Goal: Task Accomplishment & Management: Manage account settings

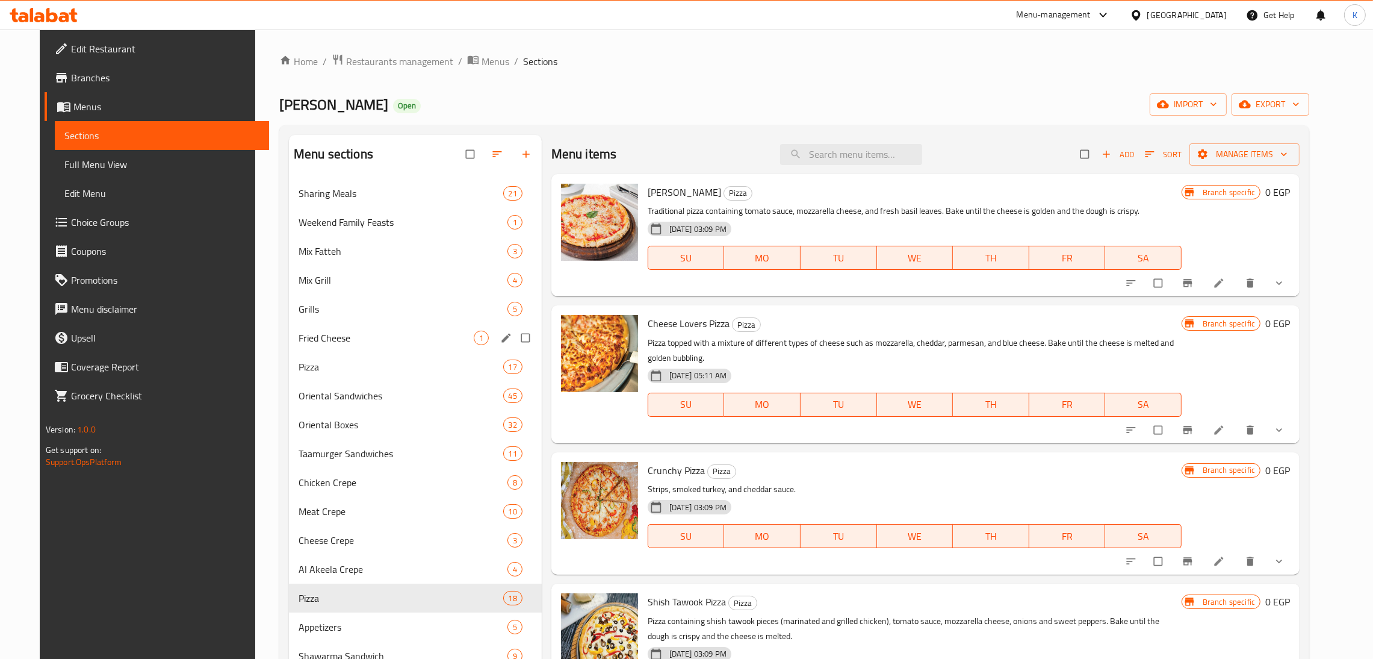
scroll to position [64, 0]
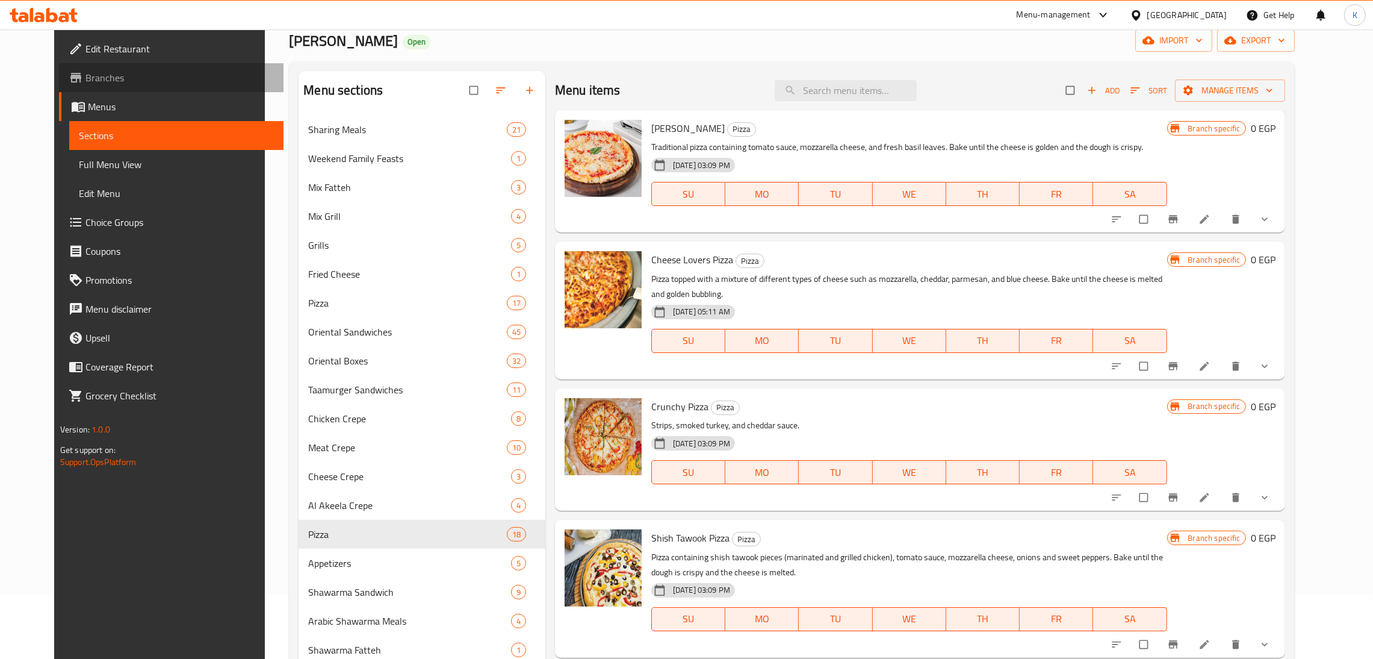
click at [95, 82] on span "Branches" at bounding box center [179, 77] width 188 height 14
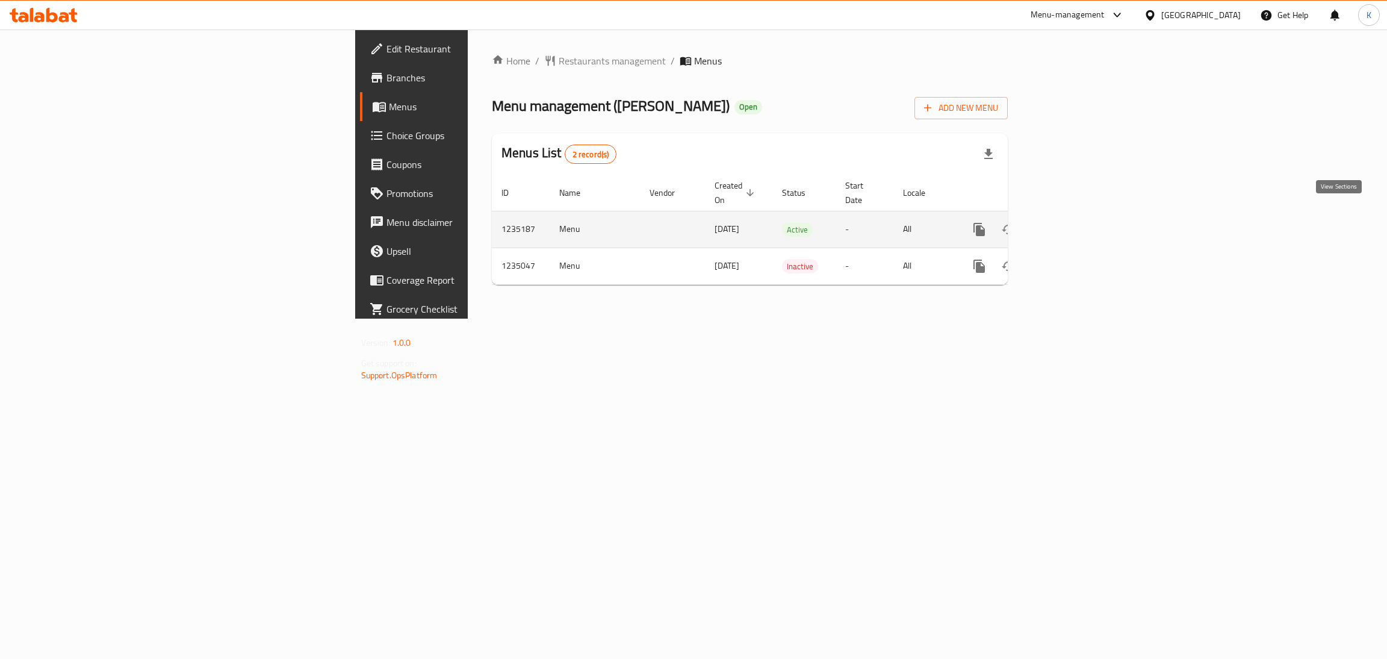
click at [1081, 215] on link "enhanced table" at bounding box center [1066, 229] width 29 height 29
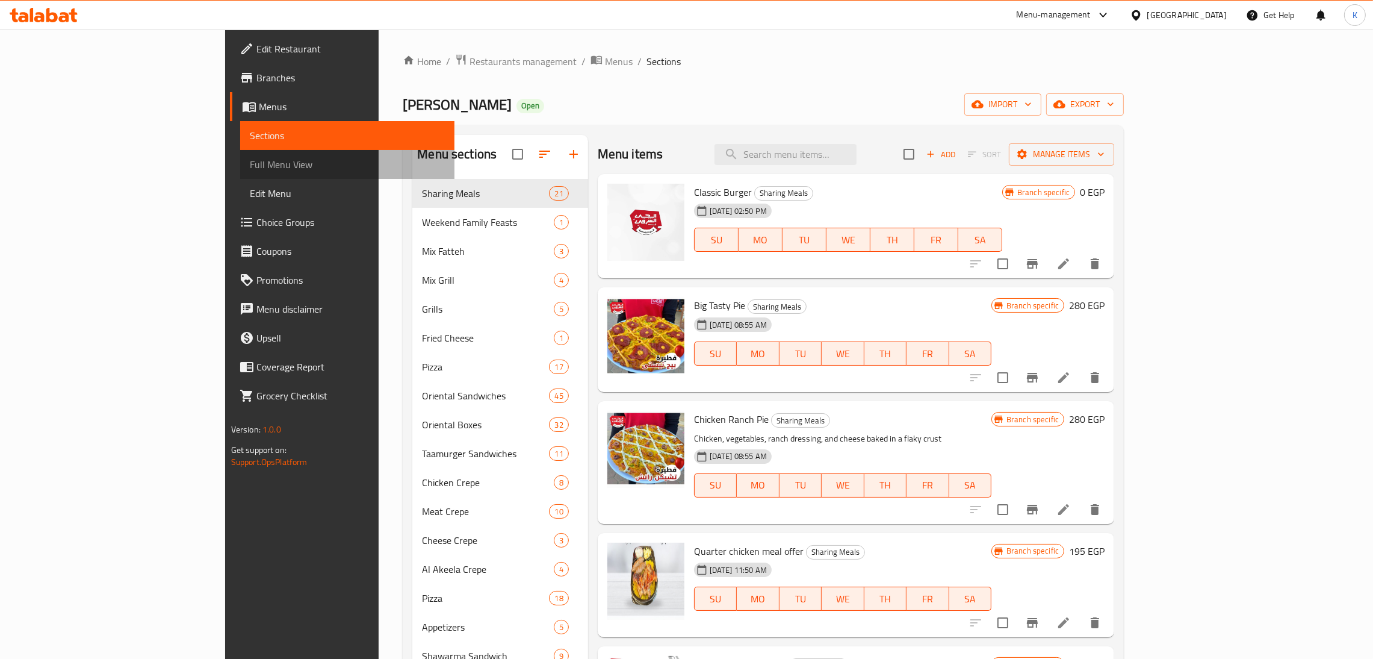
click at [240, 173] on link "Full Menu View" at bounding box center [347, 164] width 214 height 29
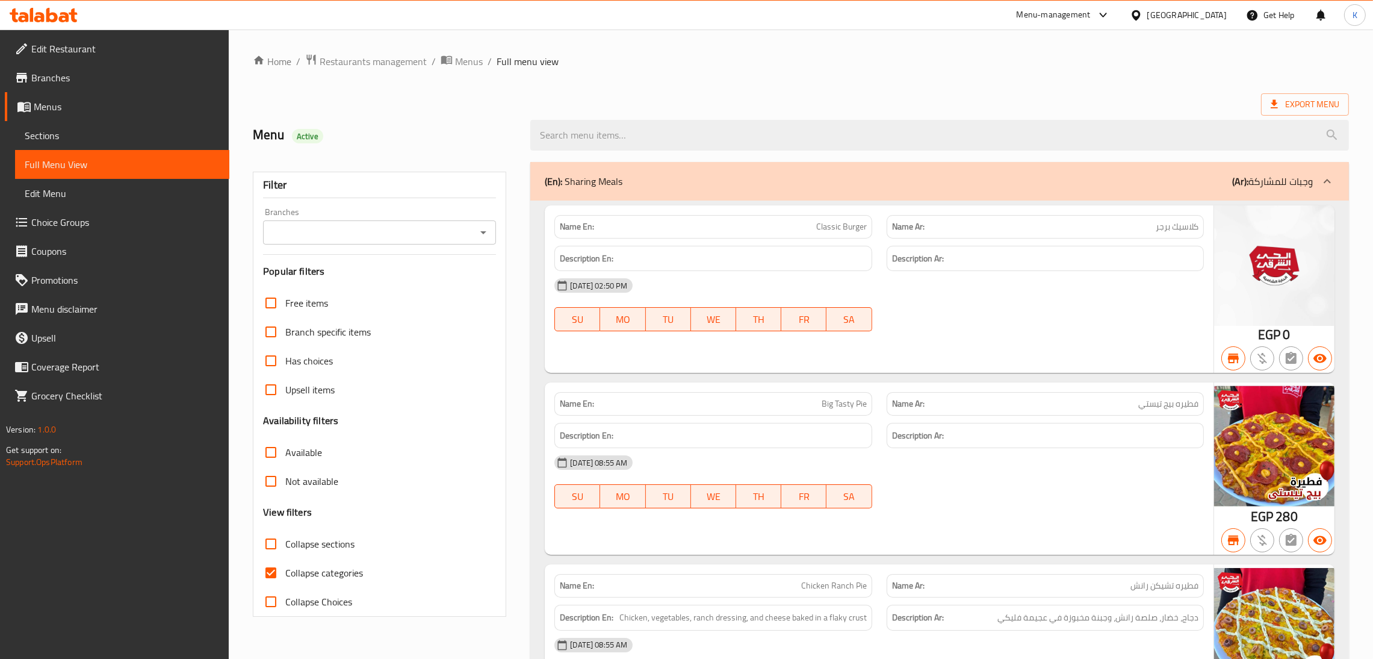
click at [490, 229] on icon "Open" at bounding box center [483, 232] width 14 height 14
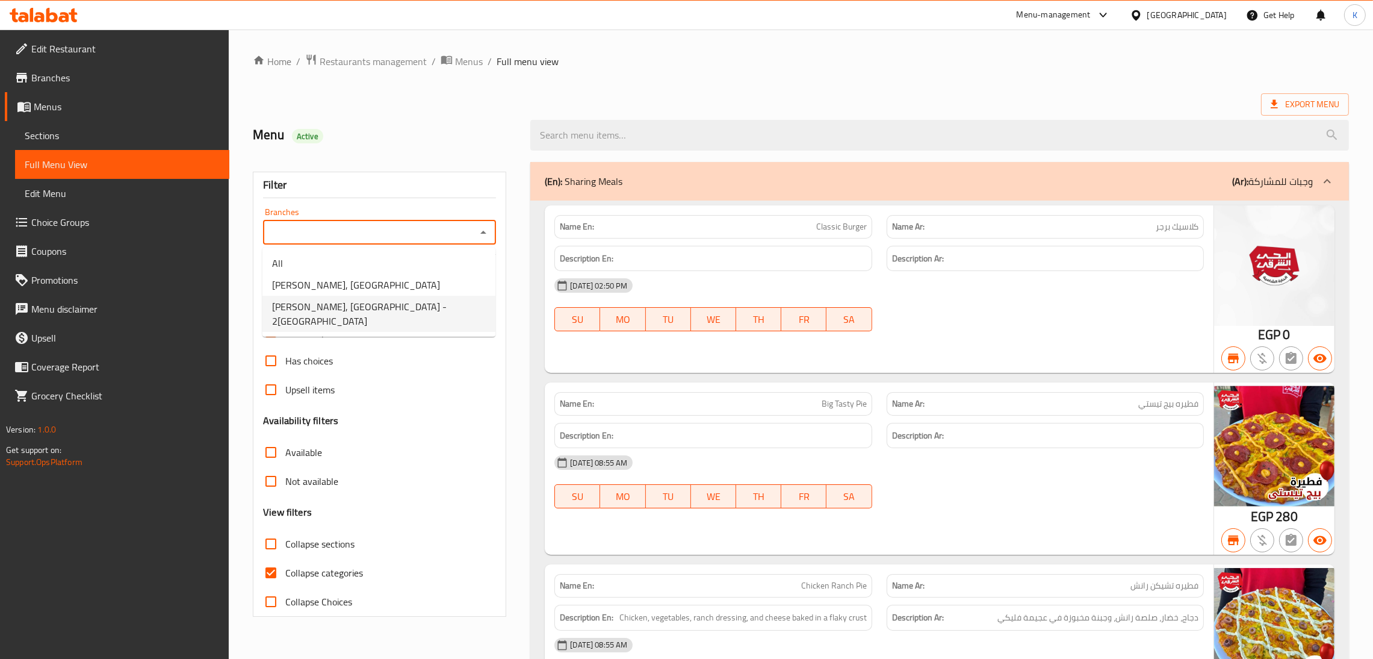
click at [388, 308] on span "[PERSON_NAME], [GEOGRAPHIC_DATA] - 2[GEOGRAPHIC_DATA]" at bounding box center [379, 313] width 214 height 29
type input "[PERSON_NAME], [GEOGRAPHIC_DATA] - 2[GEOGRAPHIC_DATA]"
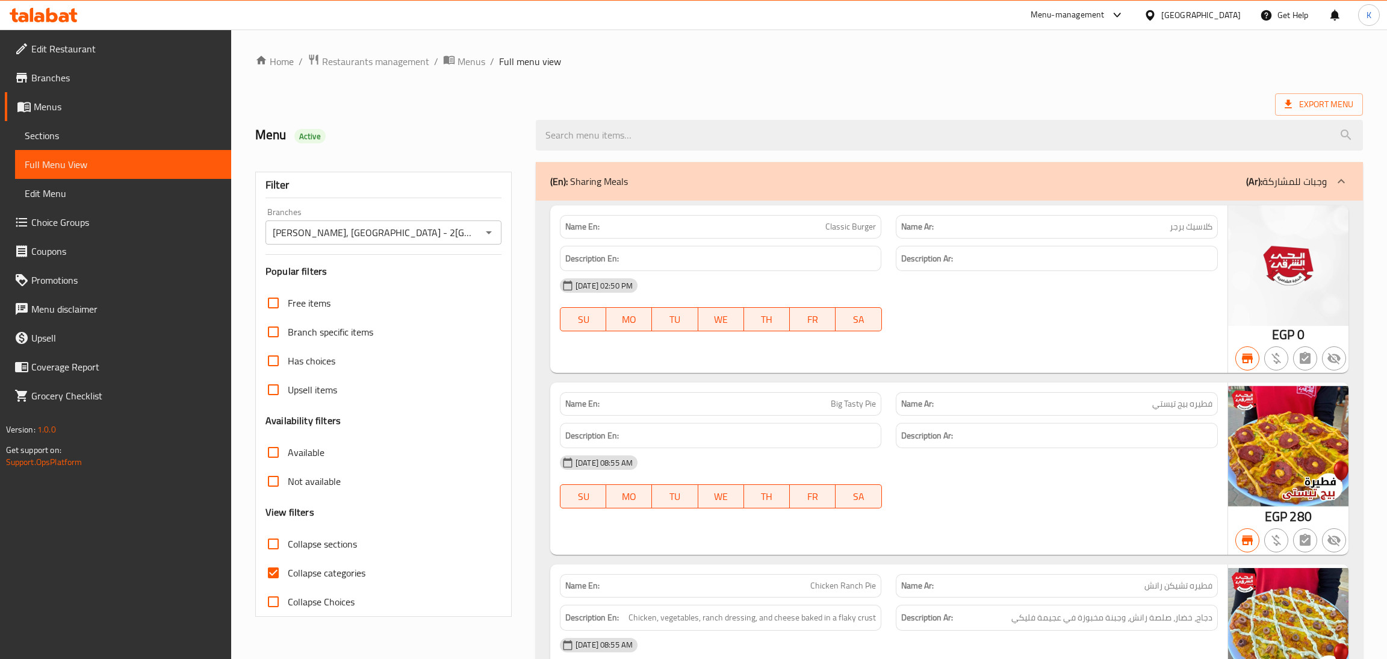
click at [322, 535] on div at bounding box center [693, 329] width 1387 height 659
click at [311, 543] on span "Collapse sections" at bounding box center [319, 543] width 69 height 14
click at [285, 543] on input "Collapse sections" at bounding box center [270, 543] width 29 height 29
checkbox input "true"
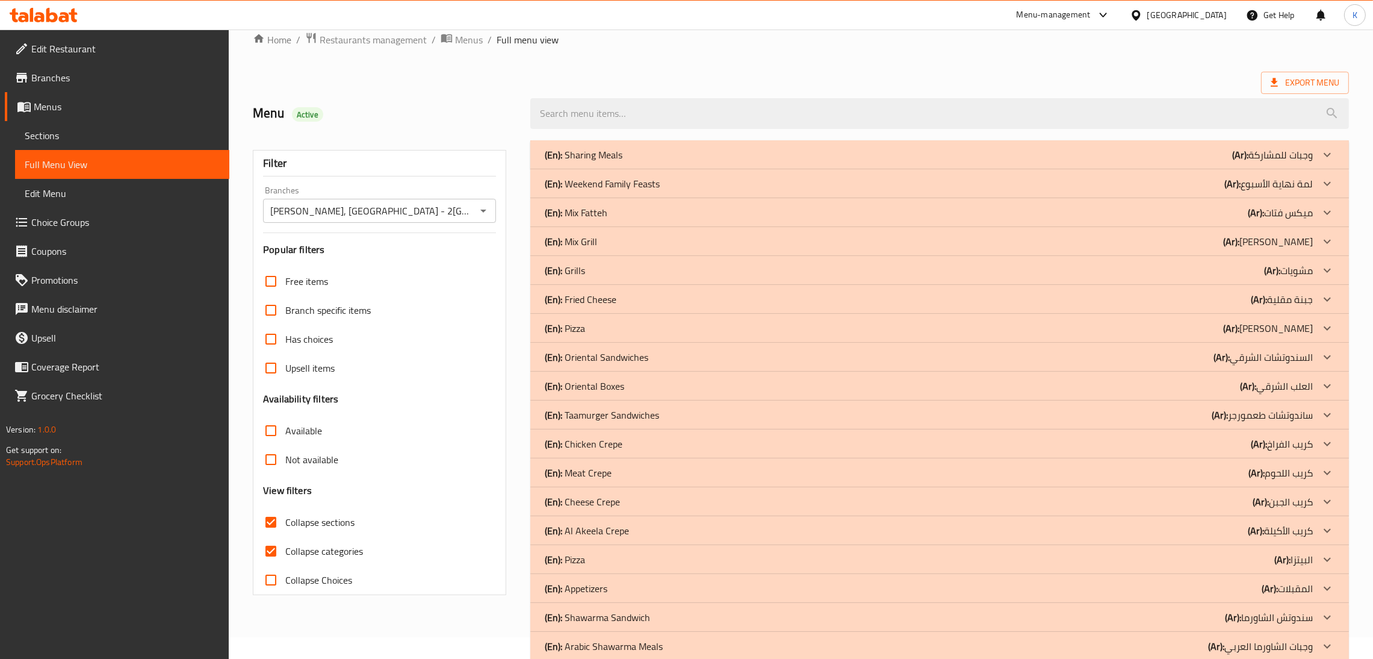
scroll to position [20, 0]
click at [606, 563] on div "(En): Pizza (Ar): البيتزا" at bounding box center [929, 561] width 768 height 14
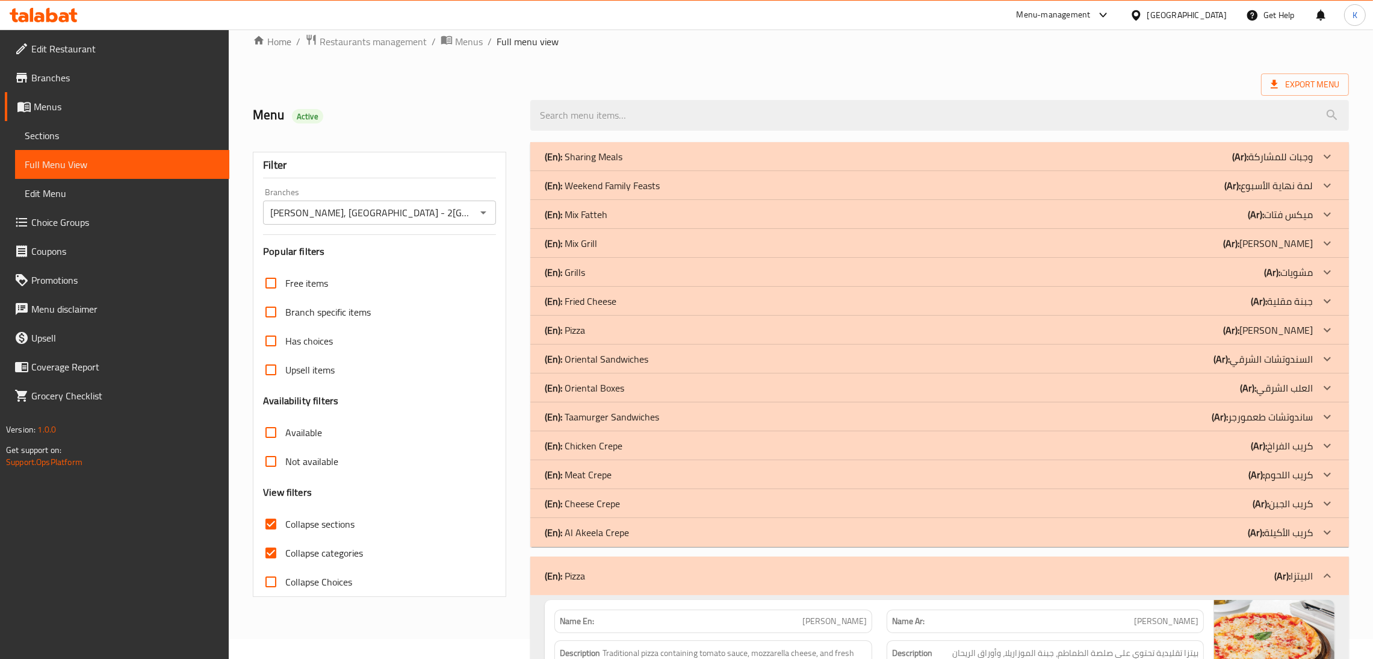
scroll to position [247, 0]
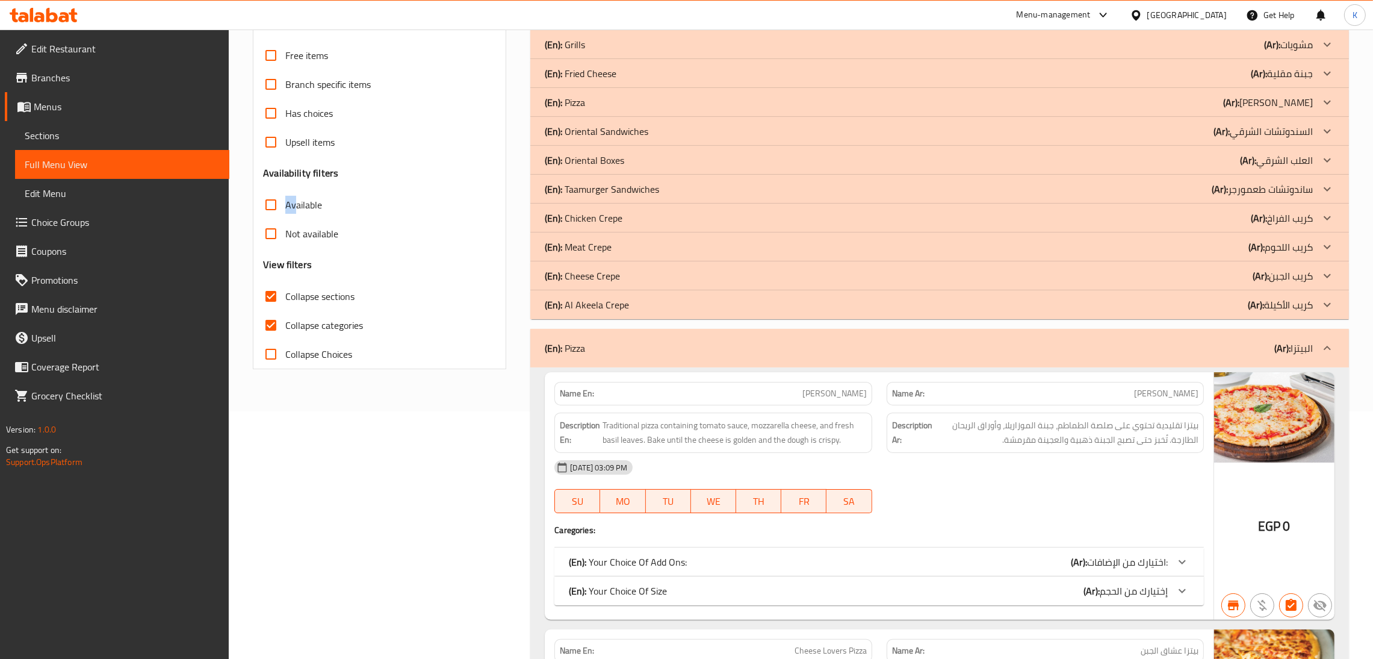
drag, startPoint x: 297, startPoint y: 219, endPoint x: 281, endPoint y: 203, distance: 22.2
click at [281, 203] on label "Available" at bounding box center [289, 204] width 66 height 29
click at [281, 203] on input "Available" at bounding box center [270, 204] width 29 height 29
checkbox input "true"
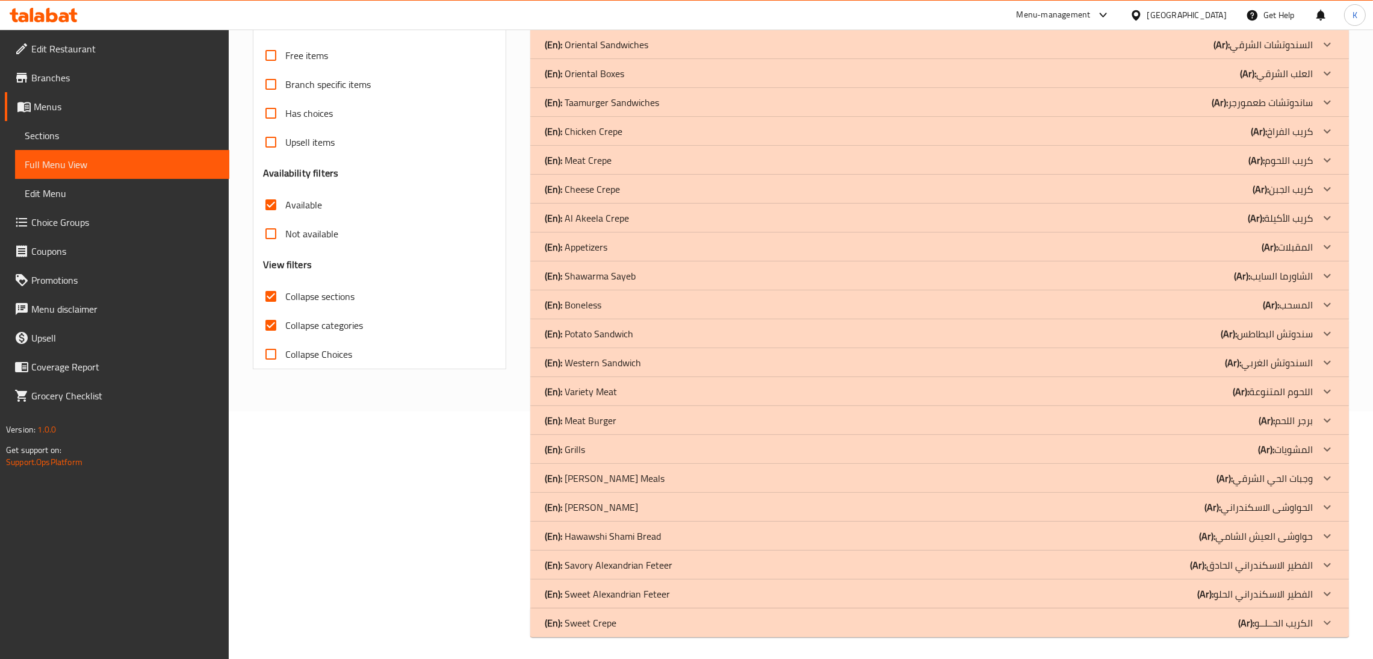
click at [430, 446] on div "Filter Branches Alhay Alsharqy, [GEOGRAPHIC_DATA] - 2nd District Branches Popul…" at bounding box center [385, 275] width 278 height 737
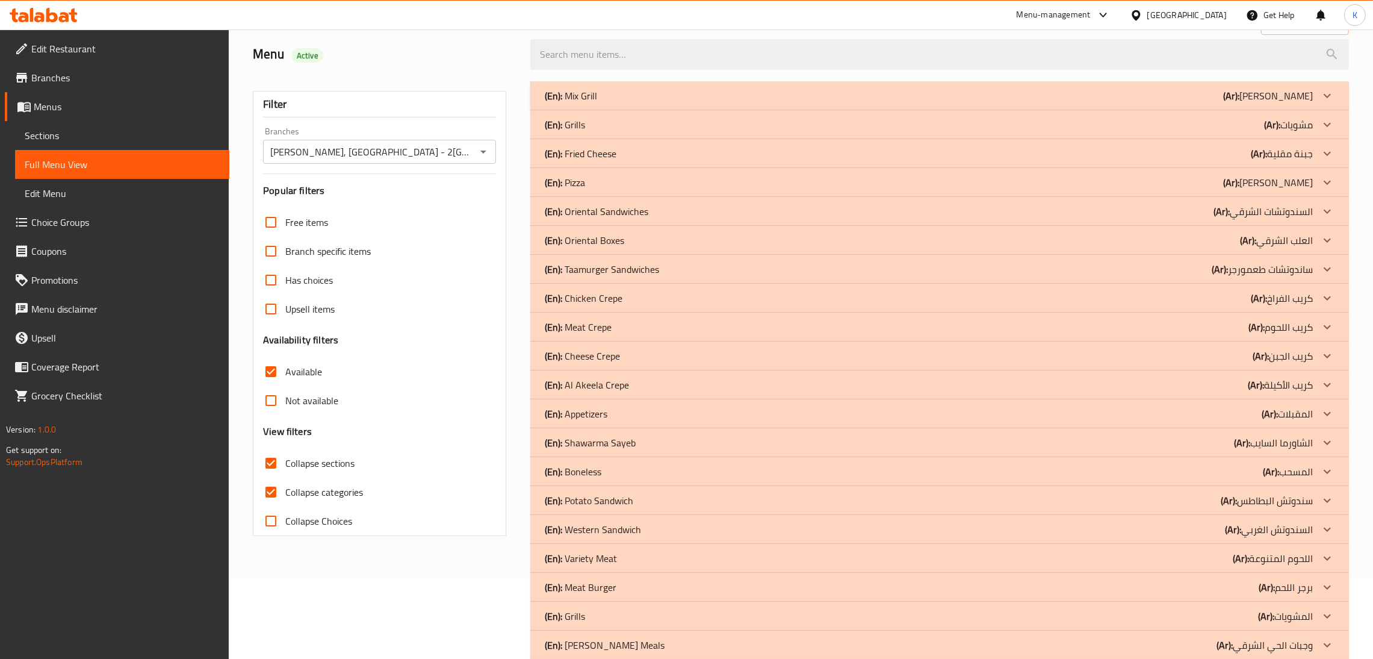
scroll to position [73, 0]
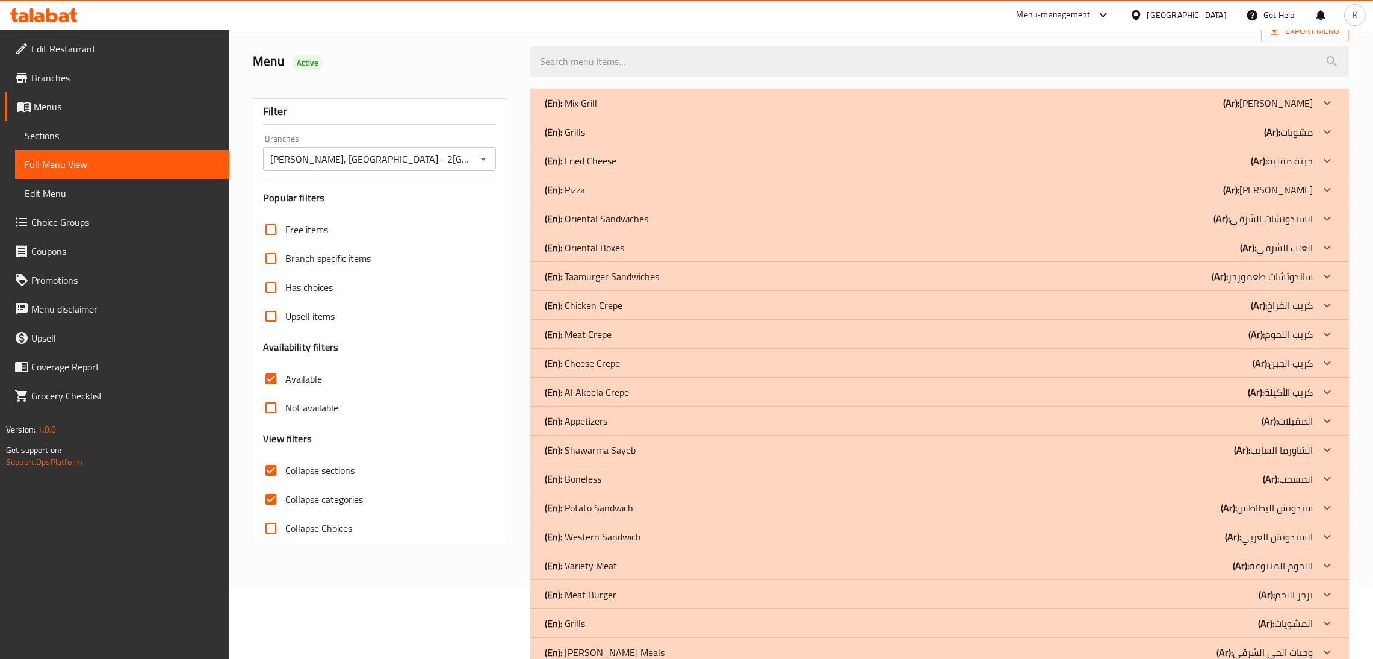
click at [630, 185] on div "(En): Pizza (Ar): بيتزا" at bounding box center [929, 189] width 768 height 14
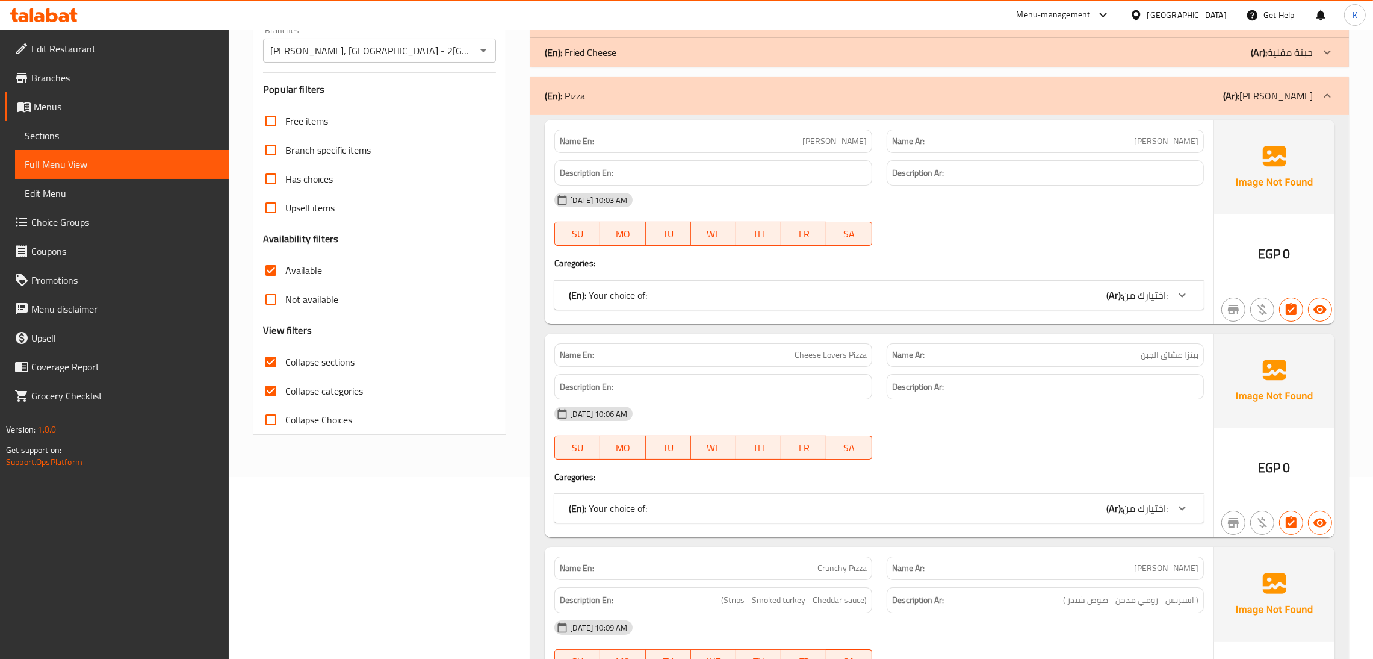
scroll to position [181, 0]
click at [659, 90] on div "(En): Pizza (Ar): بيتزا" at bounding box center [929, 96] width 768 height 14
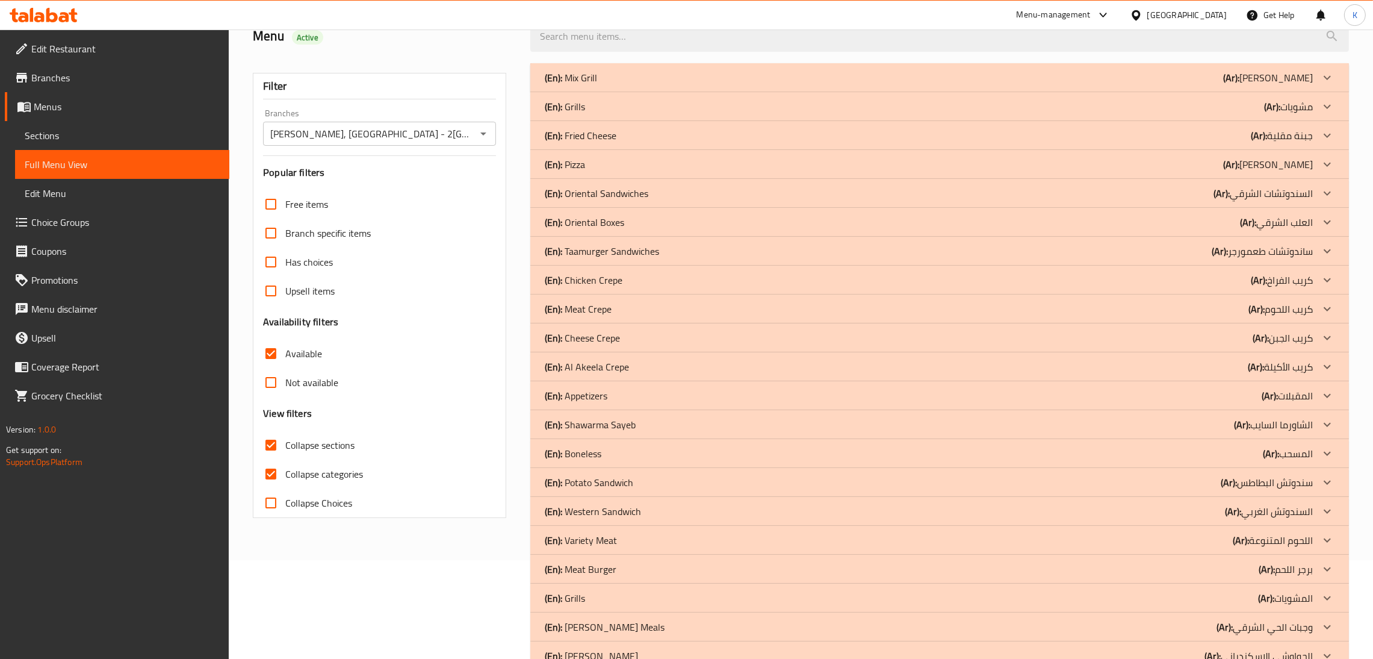
scroll to position [0, 0]
